Goal: Find specific page/section: Find specific page/section

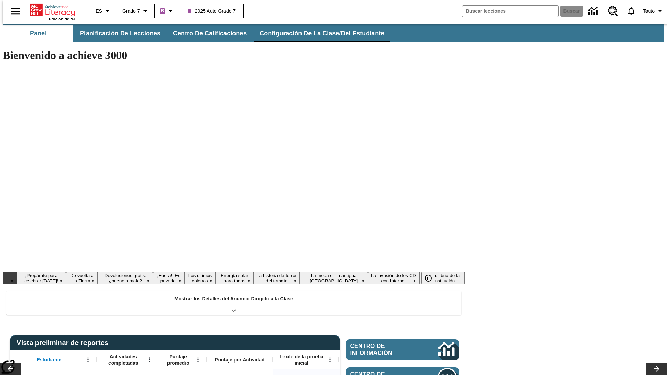
click at [315, 33] on button "Configuración de la clase/del estudiante" at bounding box center [322, 33] width 137 height 17
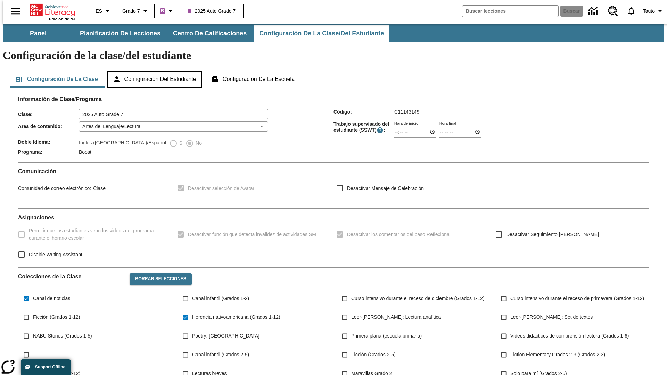
click at [155, 71] on button "Configuración del estudiante" at bounding box center [154, 79] width 95 height 17
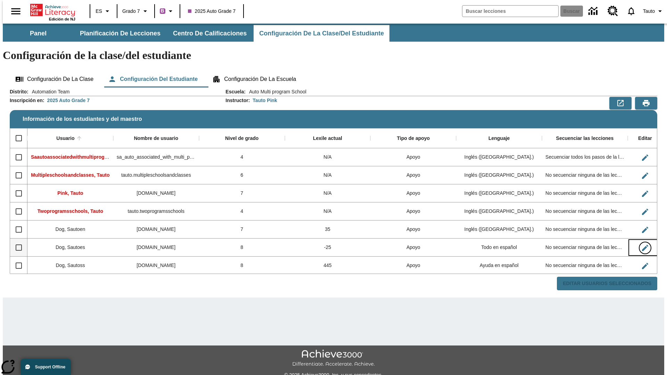
click at [642, 245] on icon "Editar Usuario" at bounding box center [645, 248] width 6 height 6
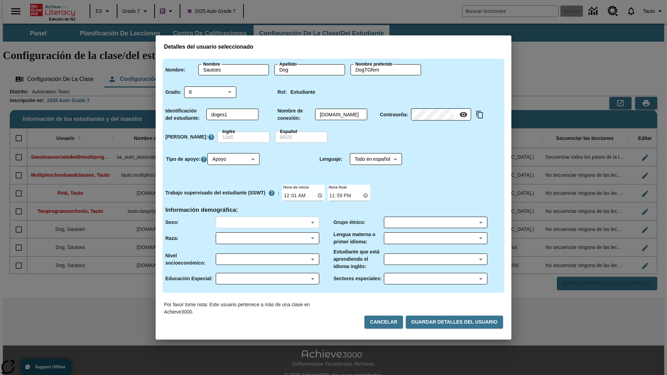
click at [267, 222] on body "Saltar al contenido principal Edición de NJ ES Grado 7 B 2025 Auto Grade 7 Busc…" at bounding box center [334, 207] width 662 height 367
click at [267, 238] on body "Saltar al contenido principal Edición de NJ ES Grado 7 B 2025 Auto Grade 7 Busc…" at bounding box center [334, 207] width 662 height 367
click at [267, 259] on body "Saltar al contenido principal Edición de NJ ES Grado 7 B 2025 Auto Grade 7 Busc…" at bounding box center [334, 207] width 662 height 367
click at [267, 279] on body "Saltar al contenido principal Edición de NJ ES Grado 7 B 2025 Auto Grade 7 Busc…" at bounding box center [334, 207] width 662 height 367
